Goal: Transaction & Acquisition: Purchase product/service

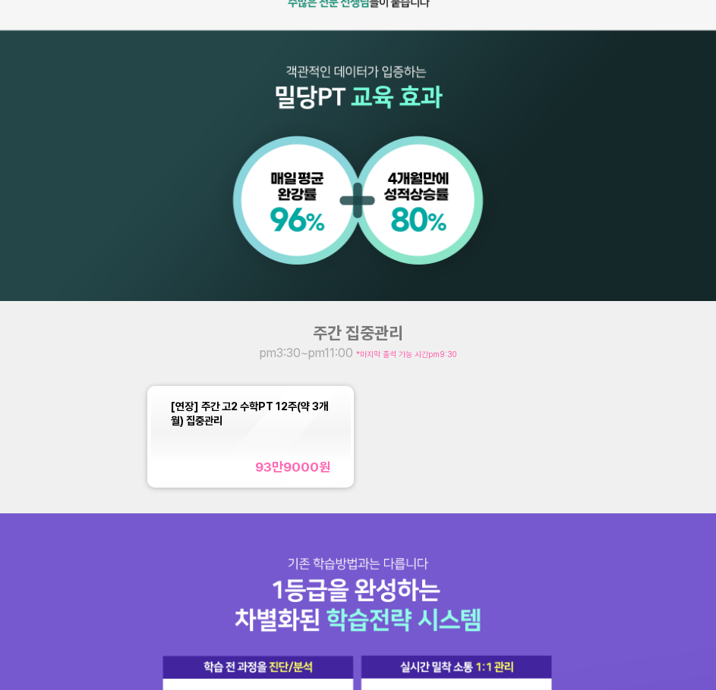
scroll to position [835, 0]
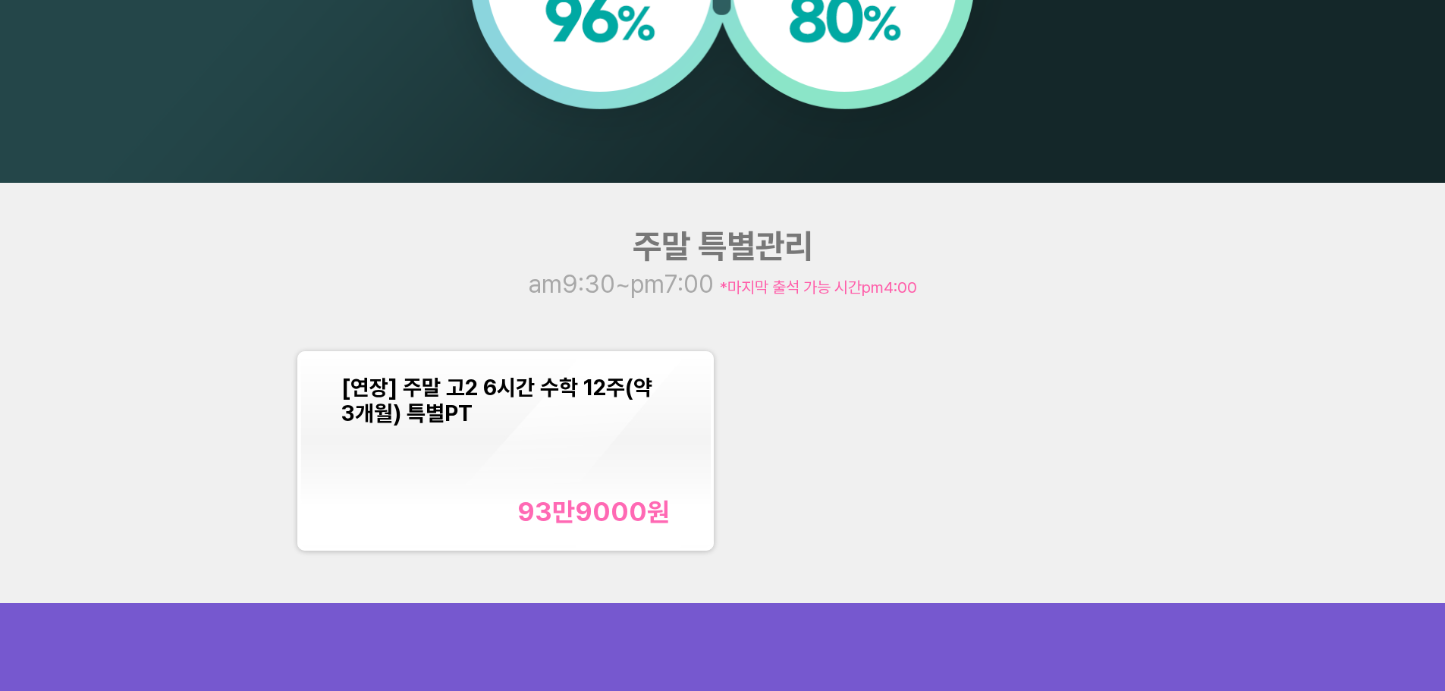
scroll to position [1897, 0]
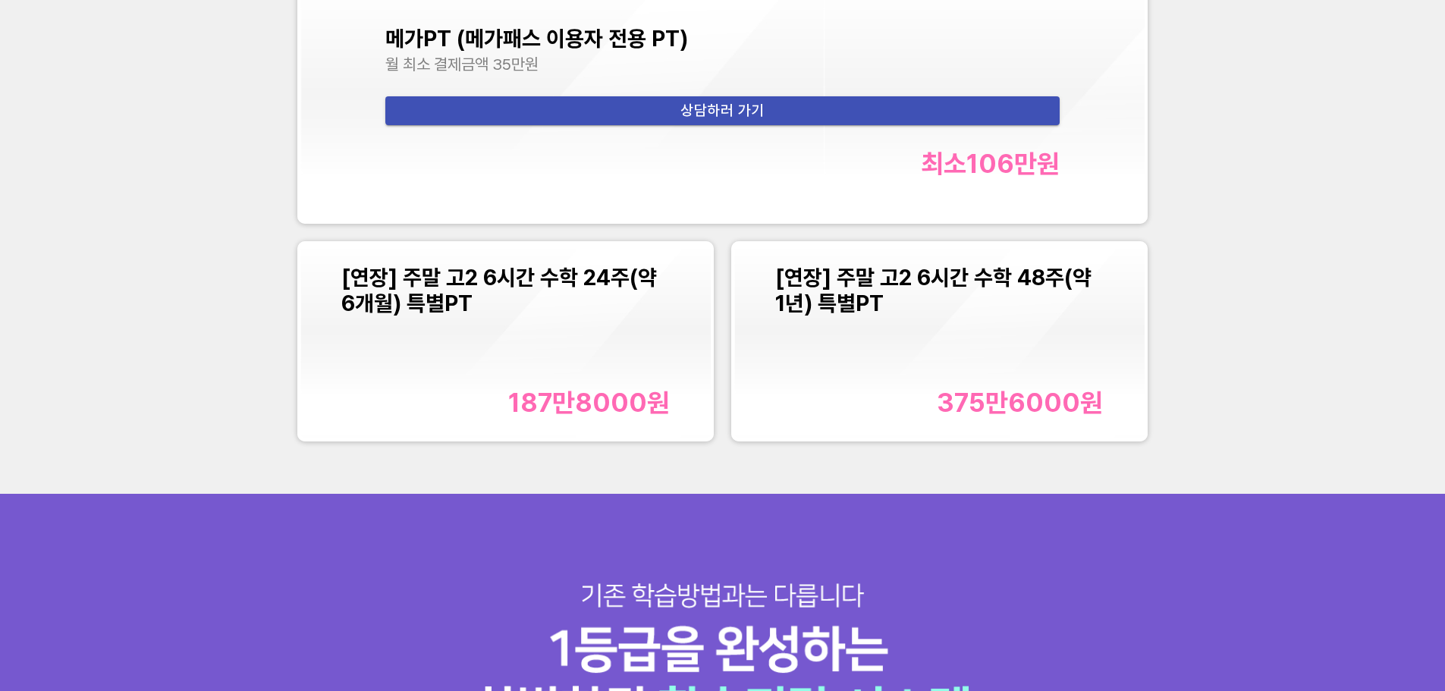
scroll to position [2125, 0]
